Goal: Use online tool/utility

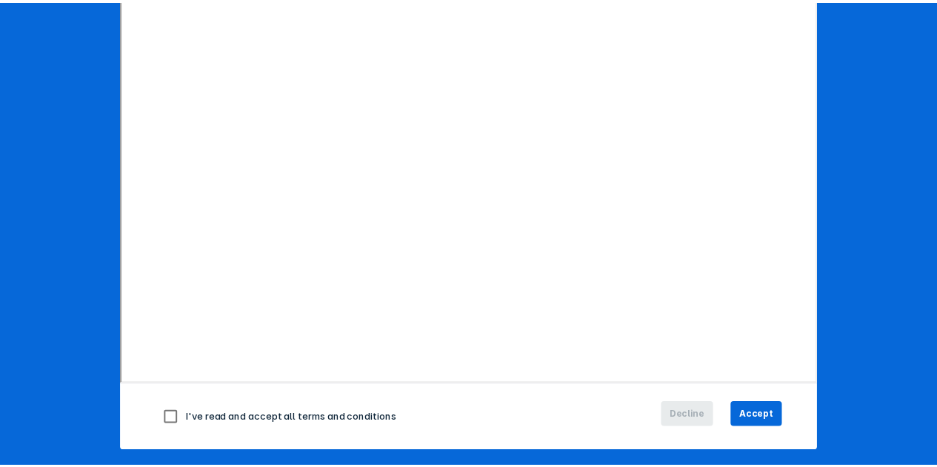
scroll to position [236, 0]
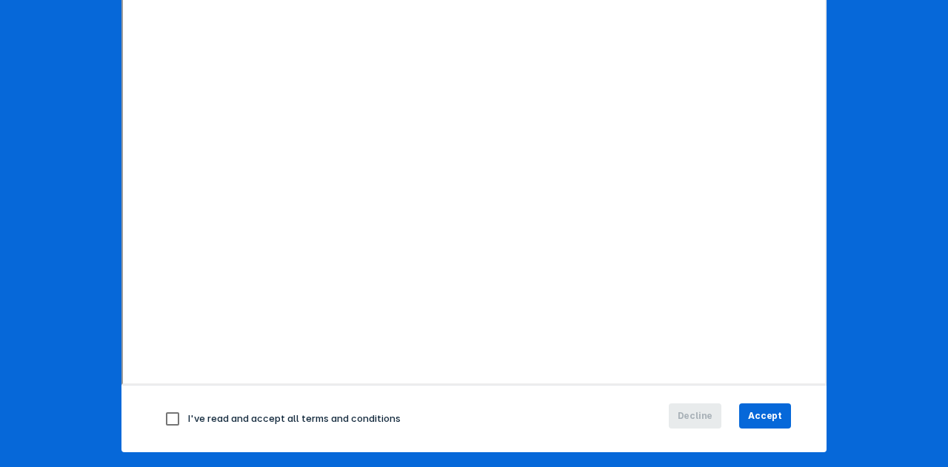
click at [165, 418] on input "checkbox" at bounding box center [172, 419] width 31 height 31
checkbox input "true"
click at [754, 415] on span "Accept" at bounding box center [765, 416] width 34 height 13
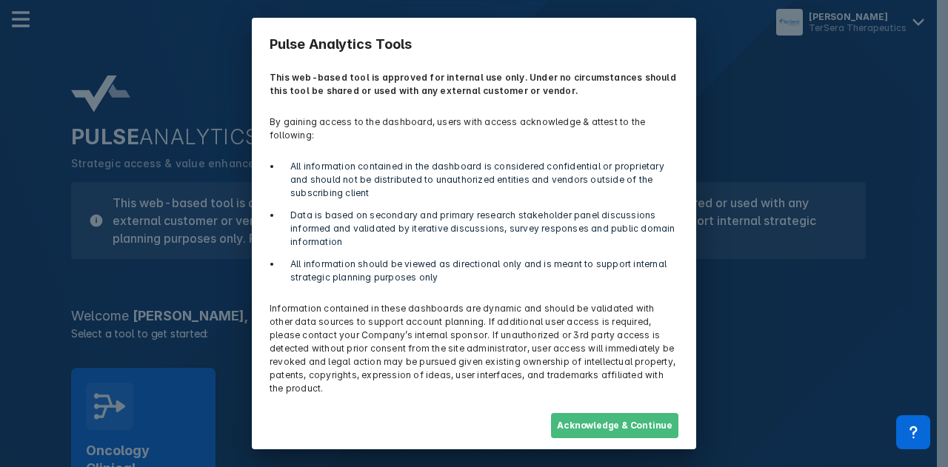
click at [627, 413] on button "Acknowledge & Continue" at bounding box center [614, 425] width 127 height 25
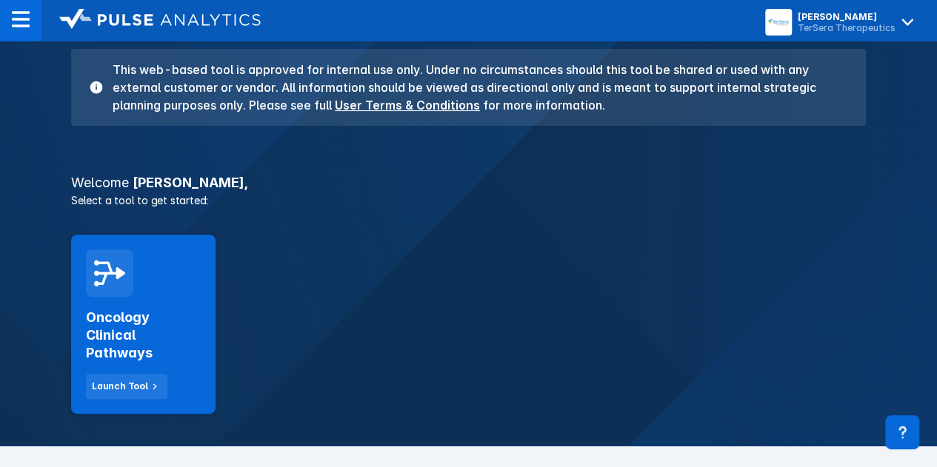
scroll to position [139, 0]
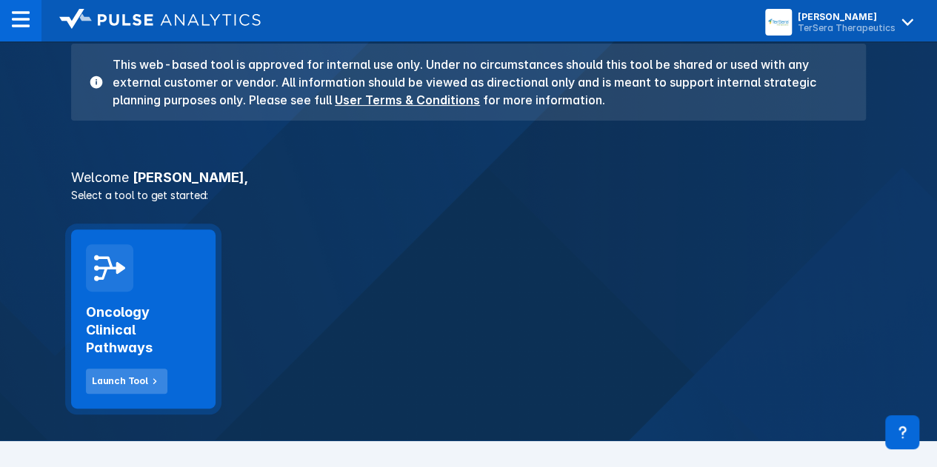
click at [121, 379] on div "Launch Tool" at bounding box center [120, 381] width 56 height 13
